Goal: Task Accomplishment & Management: Manage account settings

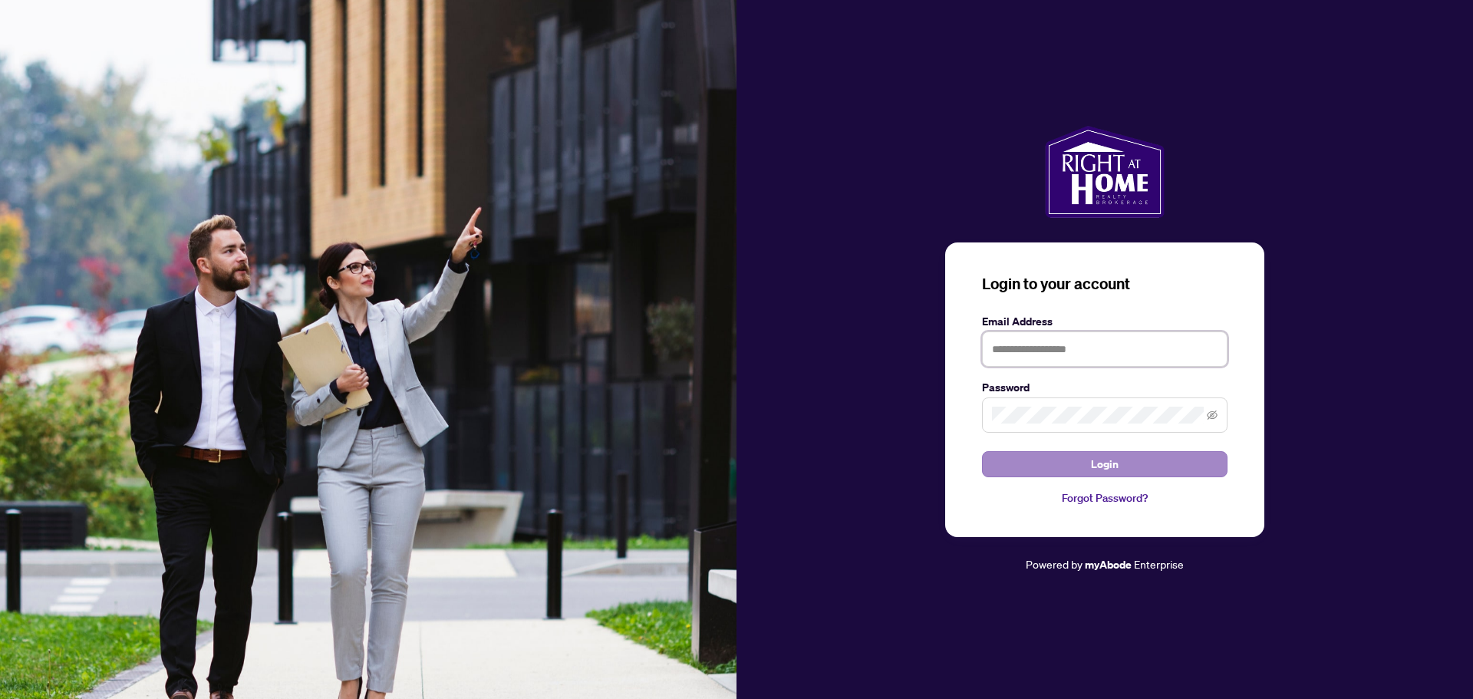
type input "**********"
drag, startPoint x: 1107, startPoint y: 463, endPoint x: 1115, endPoint y: 445, distance: 19.2
click at [1107, 463] on span "Login" at bounding box center [1105, 464] width 28 height 25
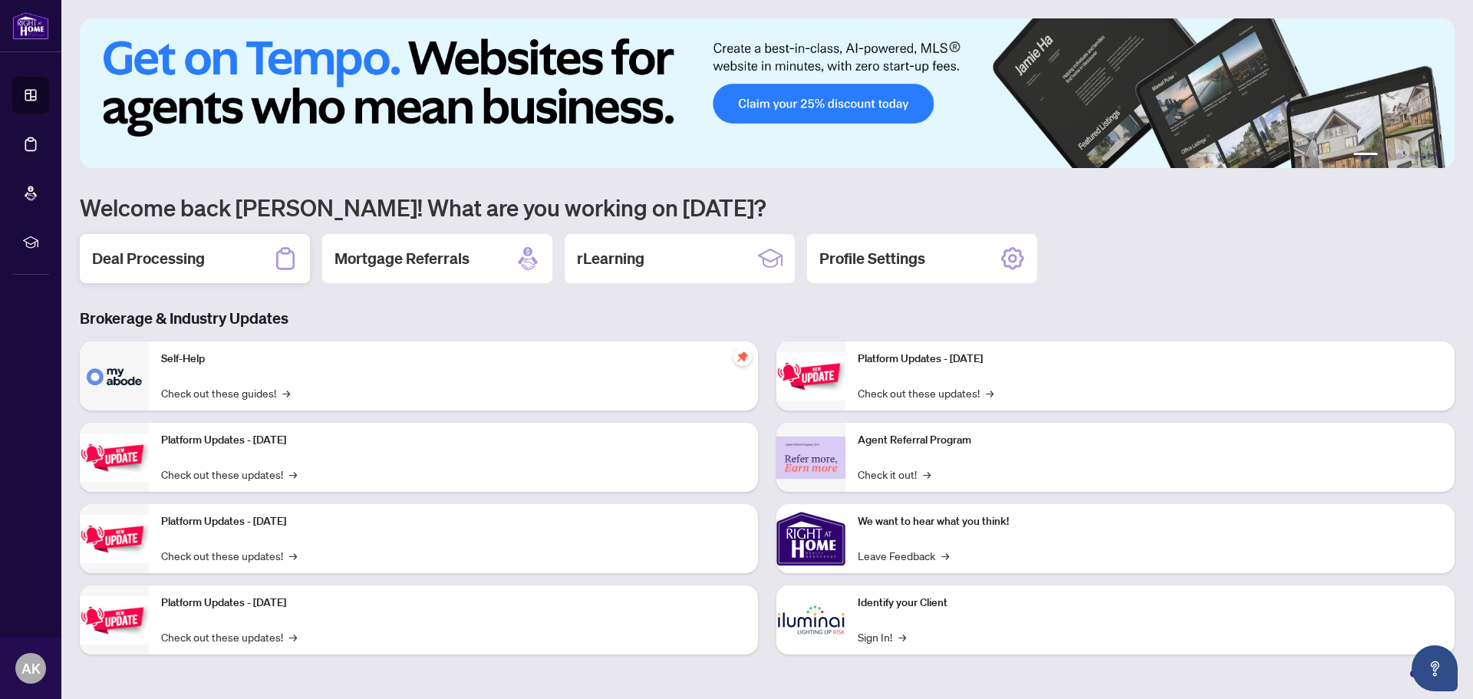
click at [190, 272] on div "Deal Processing" at bounding box center [195, 258] width 230 height 49
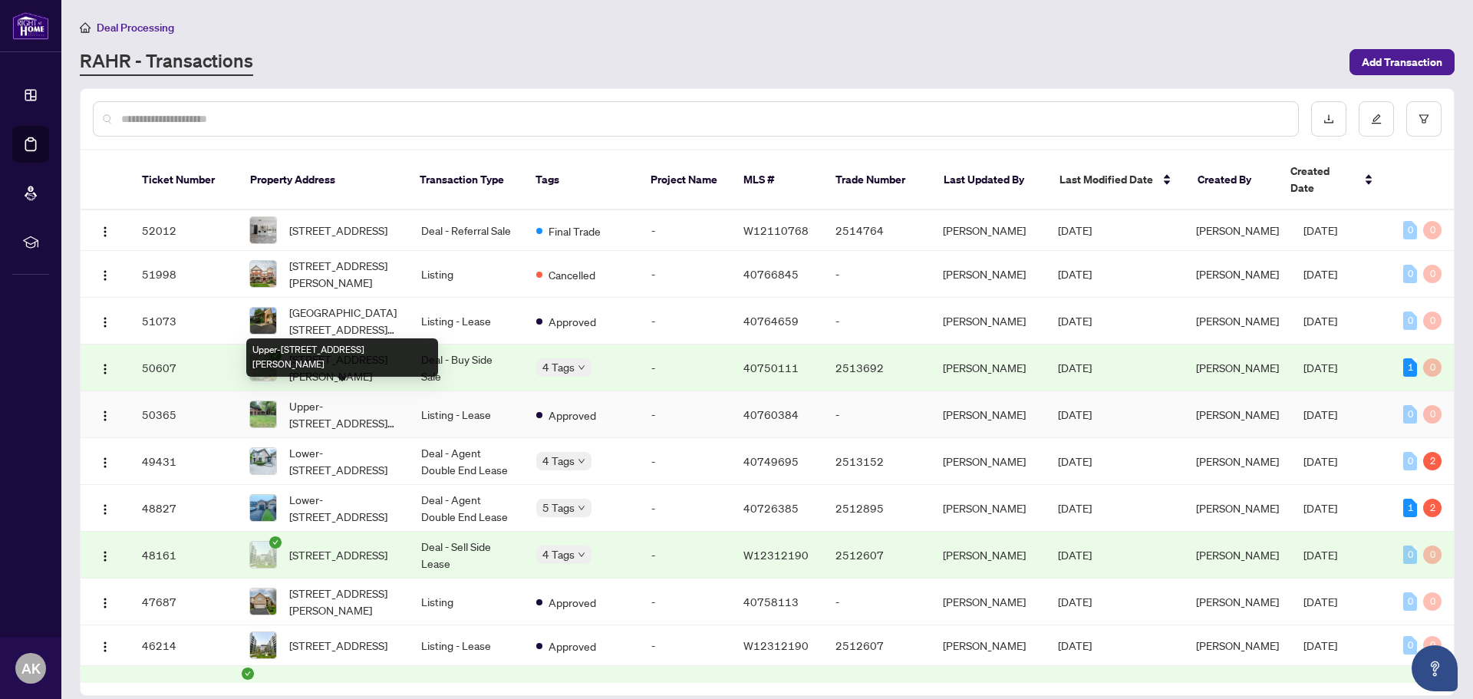
scroll to position [77, 0]
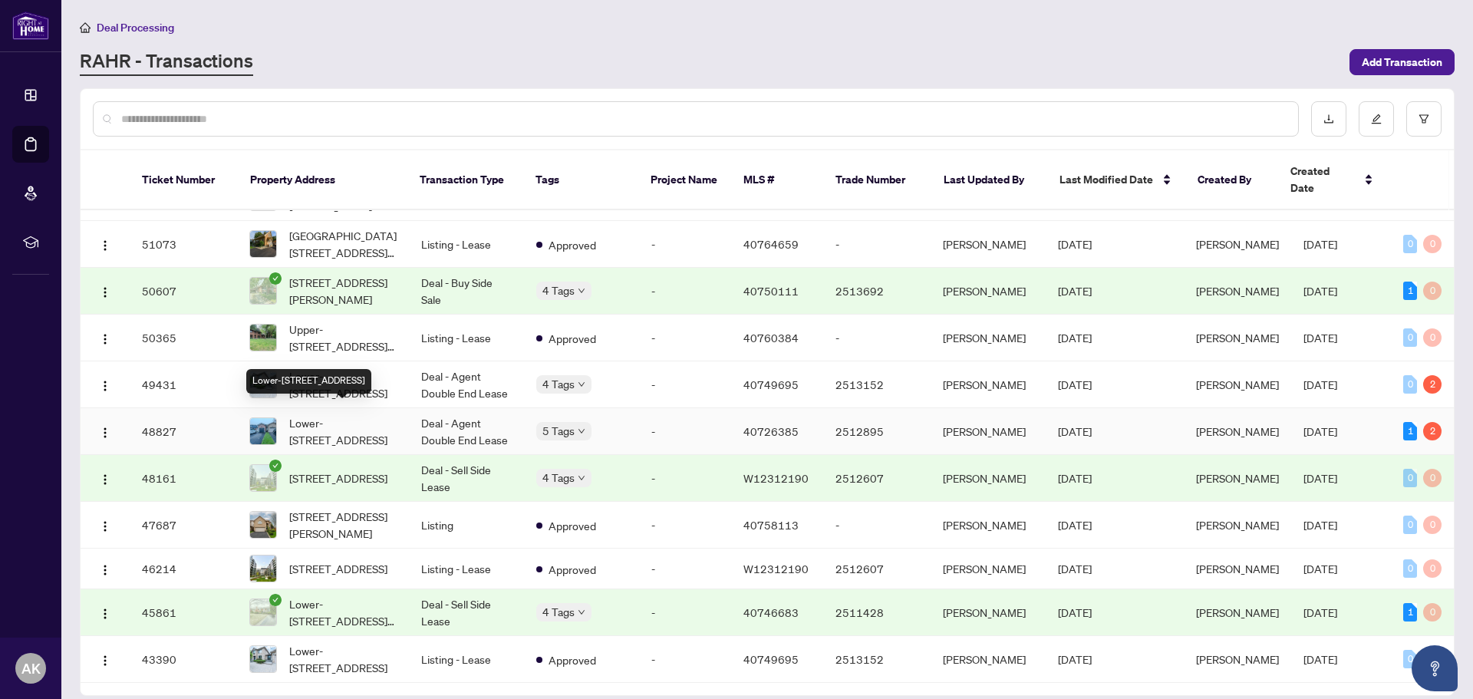
click at [331, 414] on span "Lower-[STREET_ADDRESS]" at bounding box center [342, 431] width 107 height 34
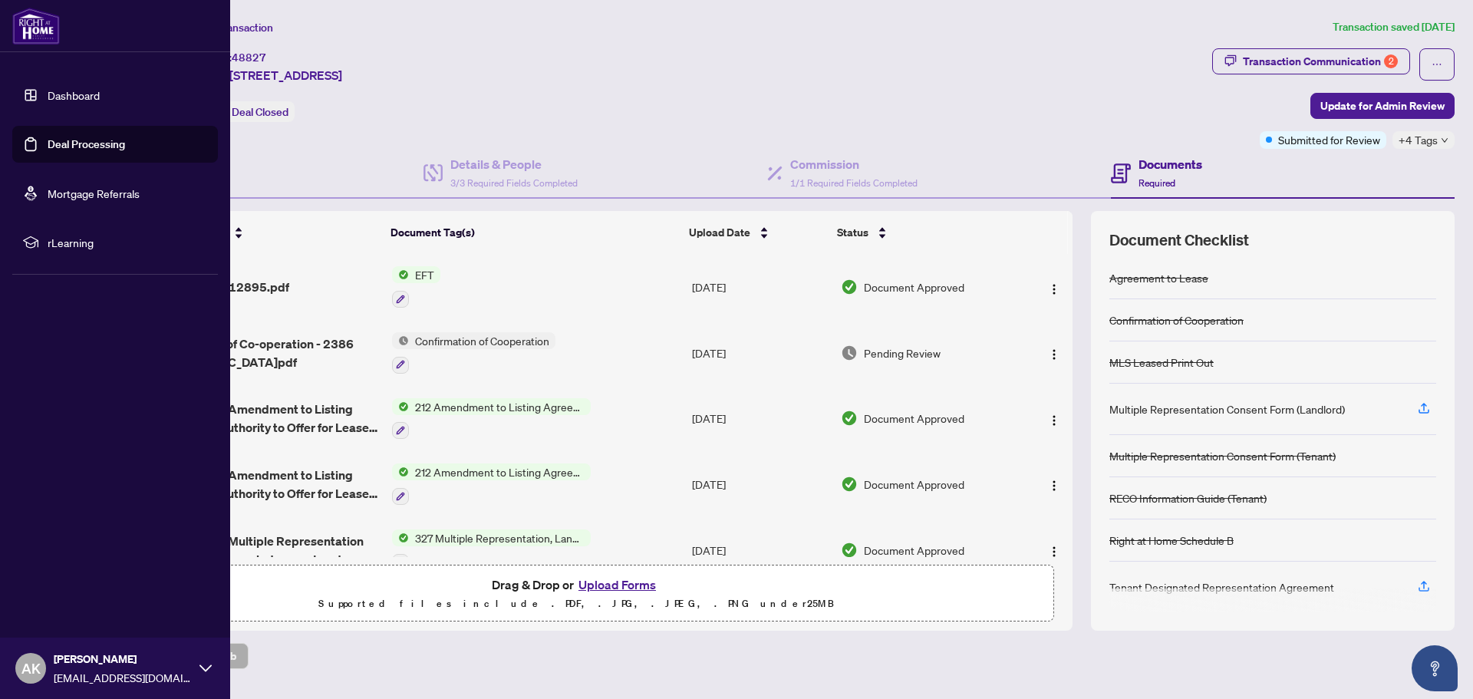
click at [58, 101] on link "Dashboard" at bounding box center [74, 95] width 52 height 14
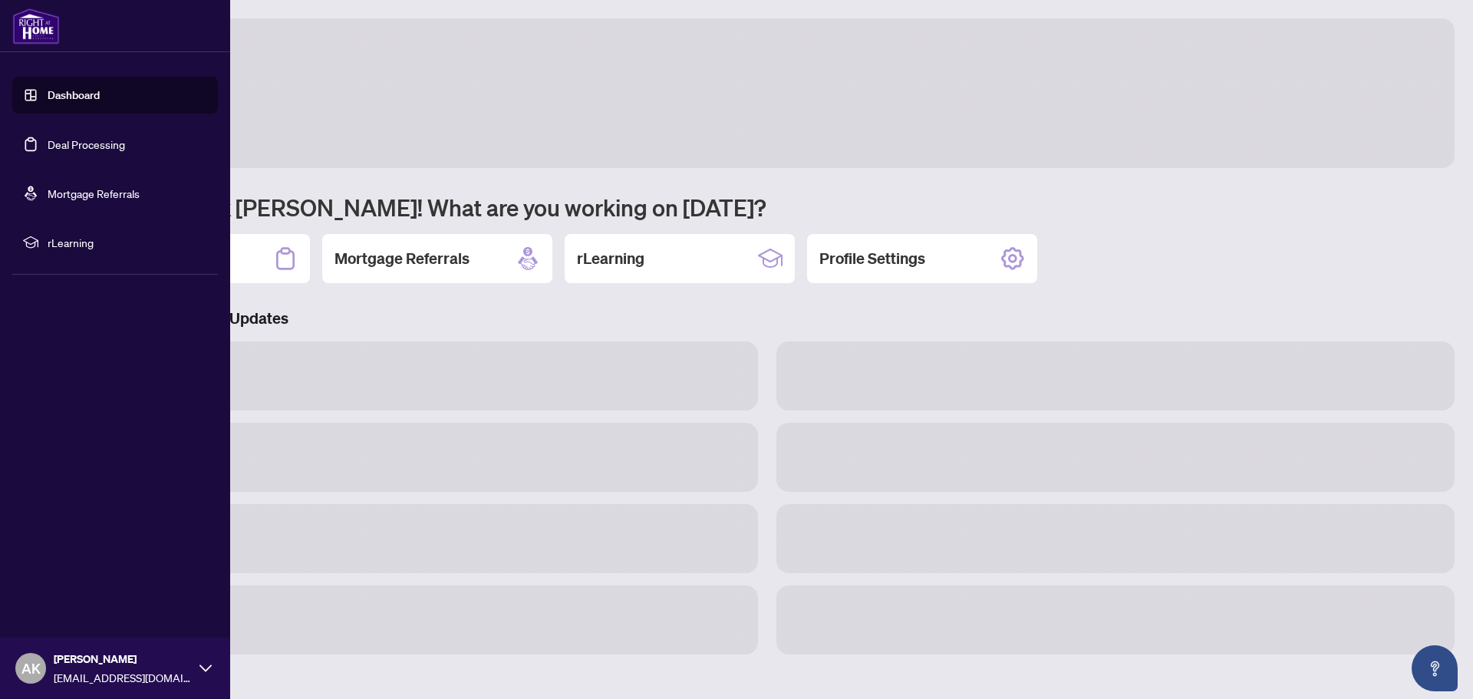
click at [58, 140] on link "Deal Processing" at bounding box center [86, 144] width 77 height 14
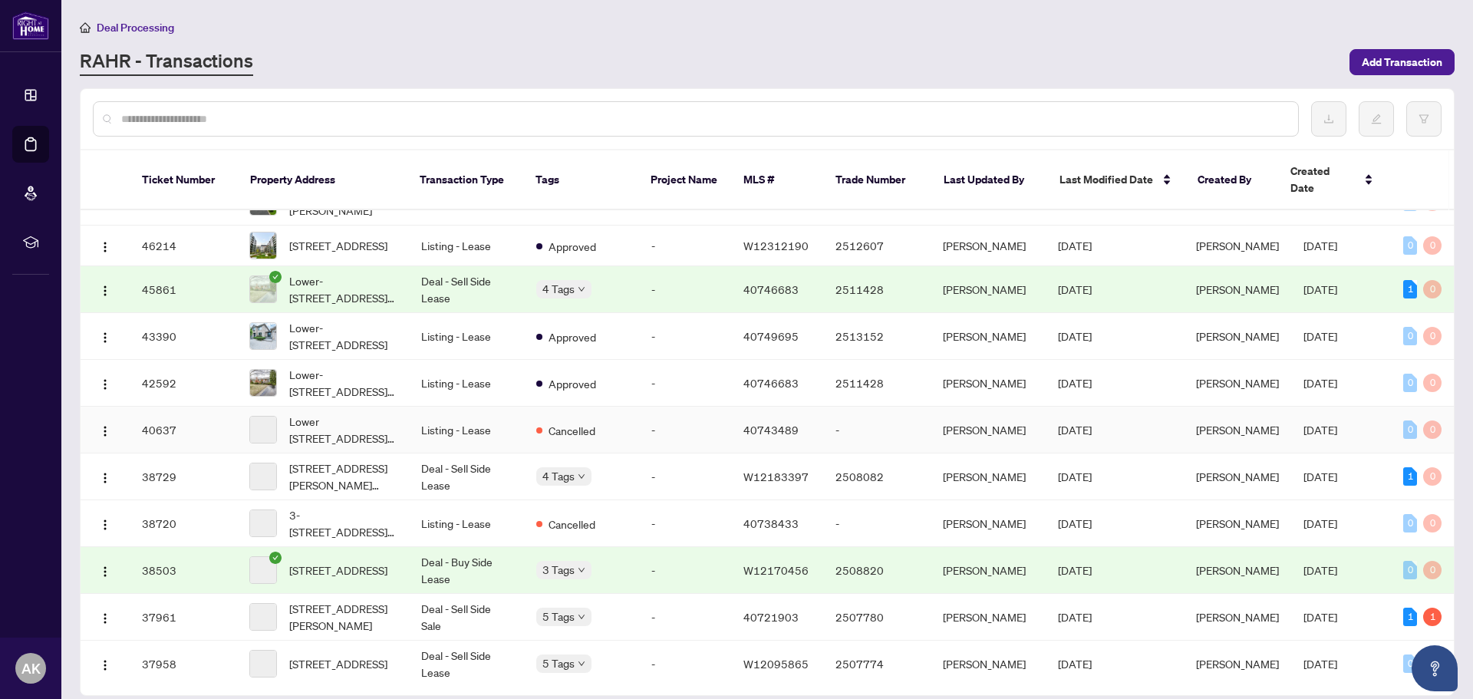
scroll to position [460, 0]
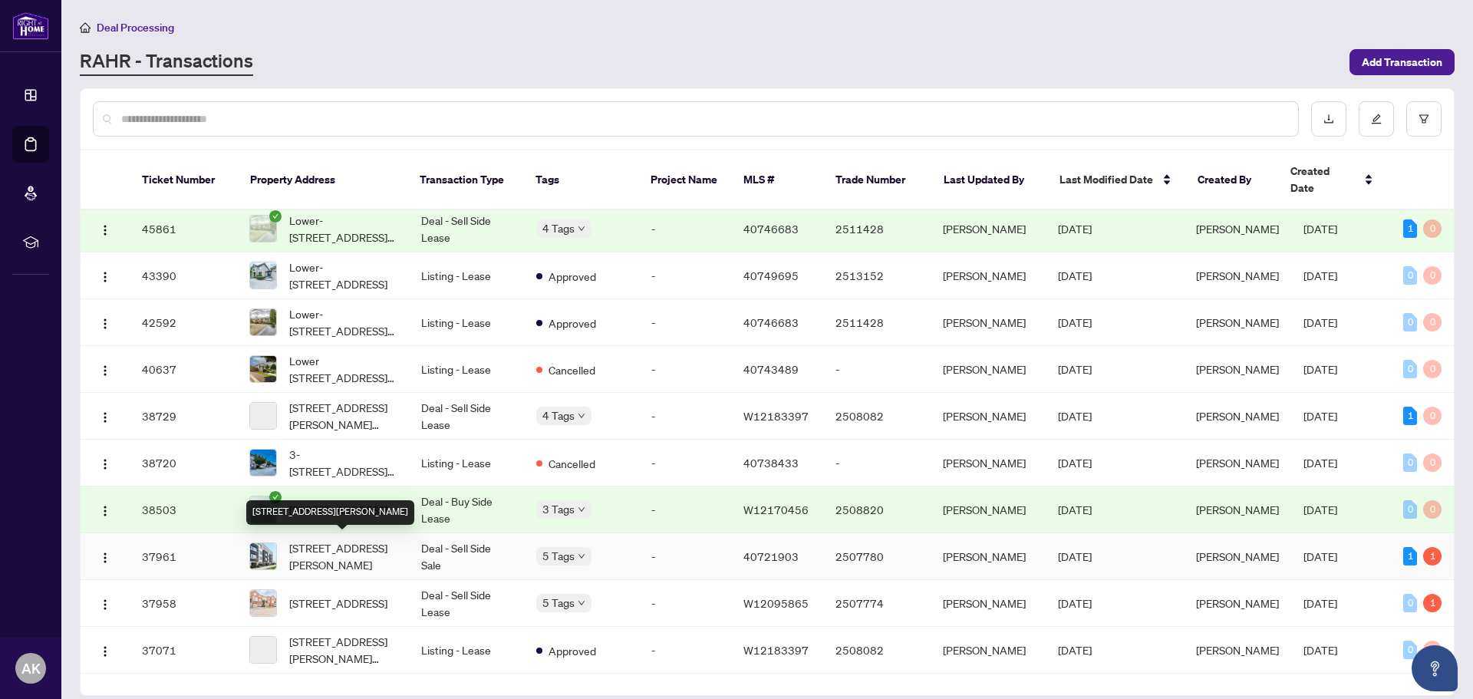
click at [331, 547] on span "[STREET_ADDRESS][PERSON_NAME]" at bounding box center [342, 556] width 107 height 34
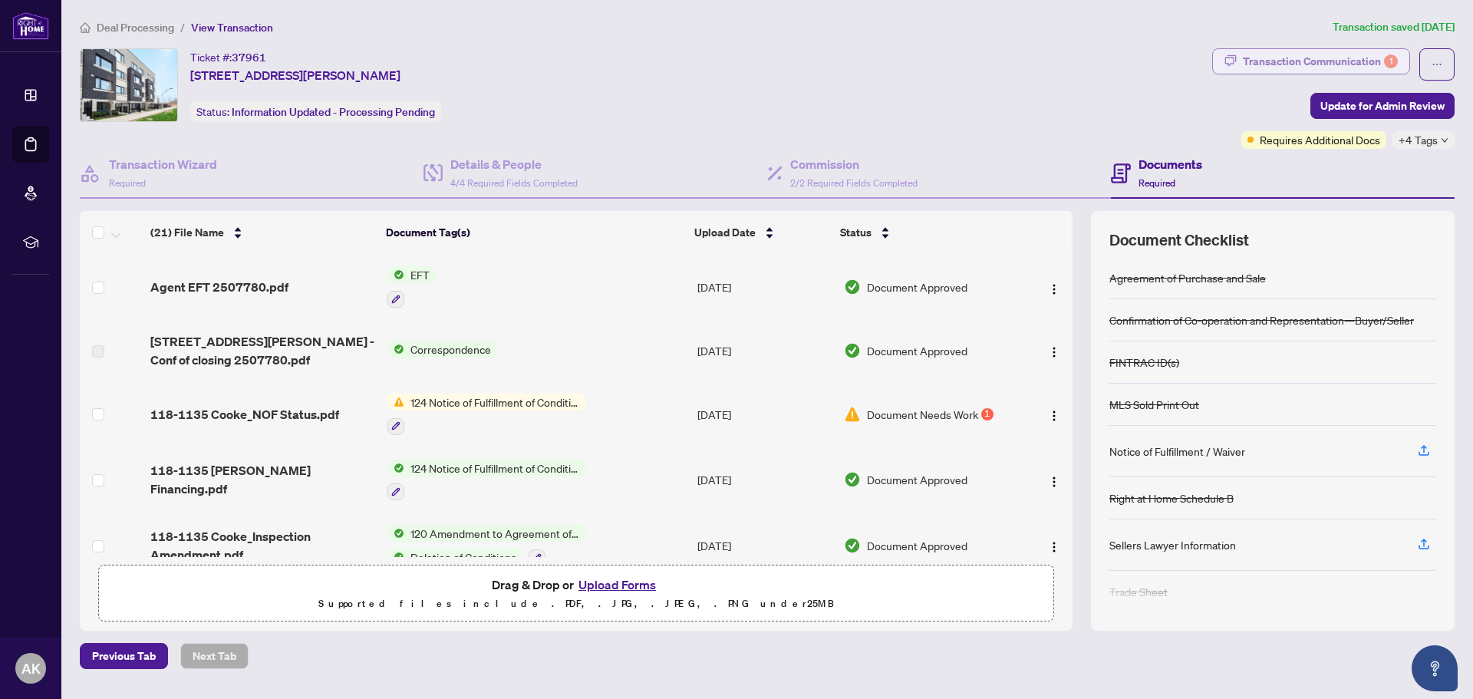
click at [1359, 48] on button "Transaction Communication 1" at bounding box center [1311, 61] width 198 height 26
